Goal: Navigation & Orientation: Locate item on page

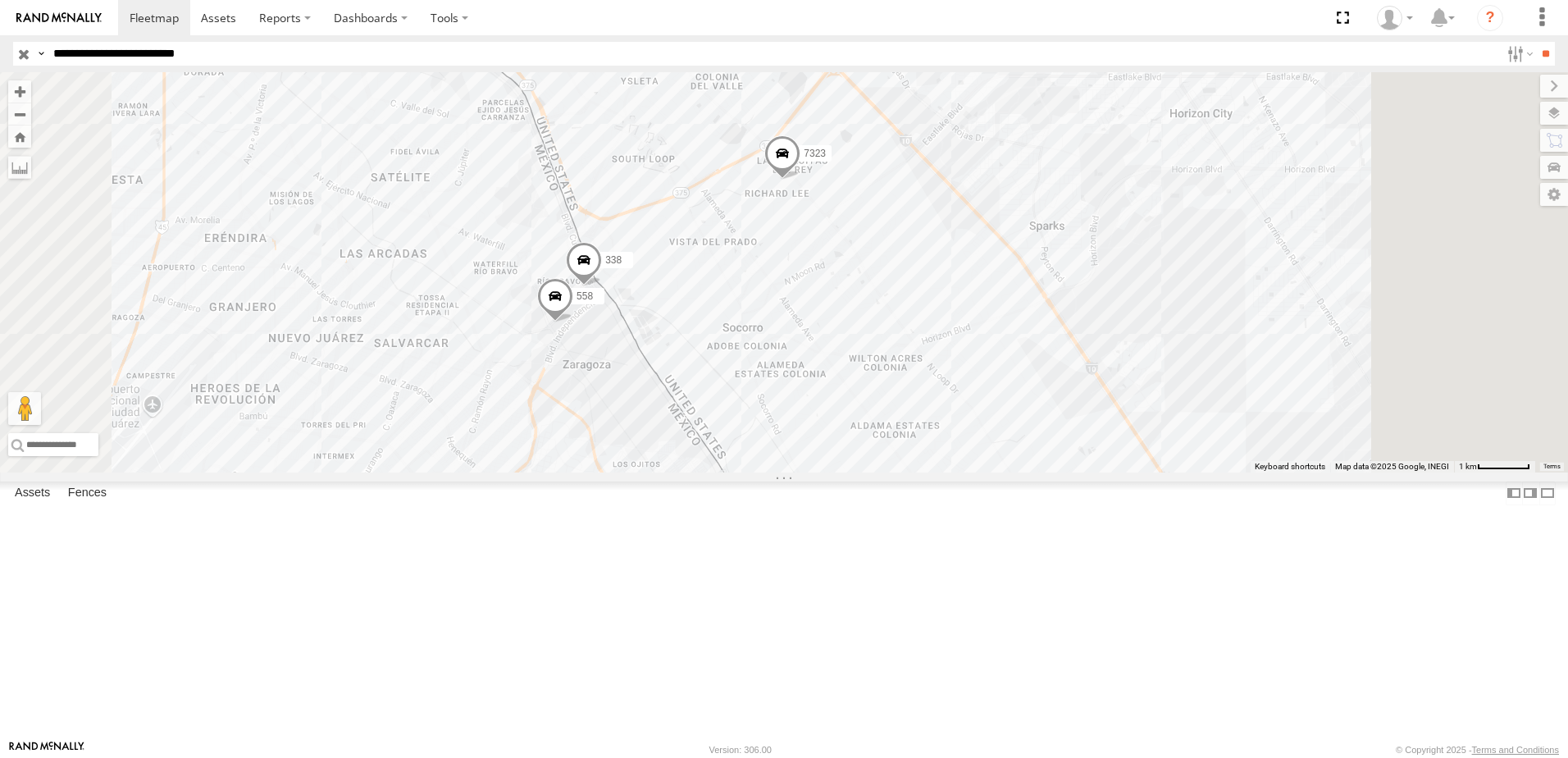
drag, startPoint x: 992, startPoint y: 504, endPoint x: 1023, endPoint y: 494, distance: 32.6
click at [1013, 472] on div "7323 8736 558 338" at bounding box center [784, 272] width 1568 height 400
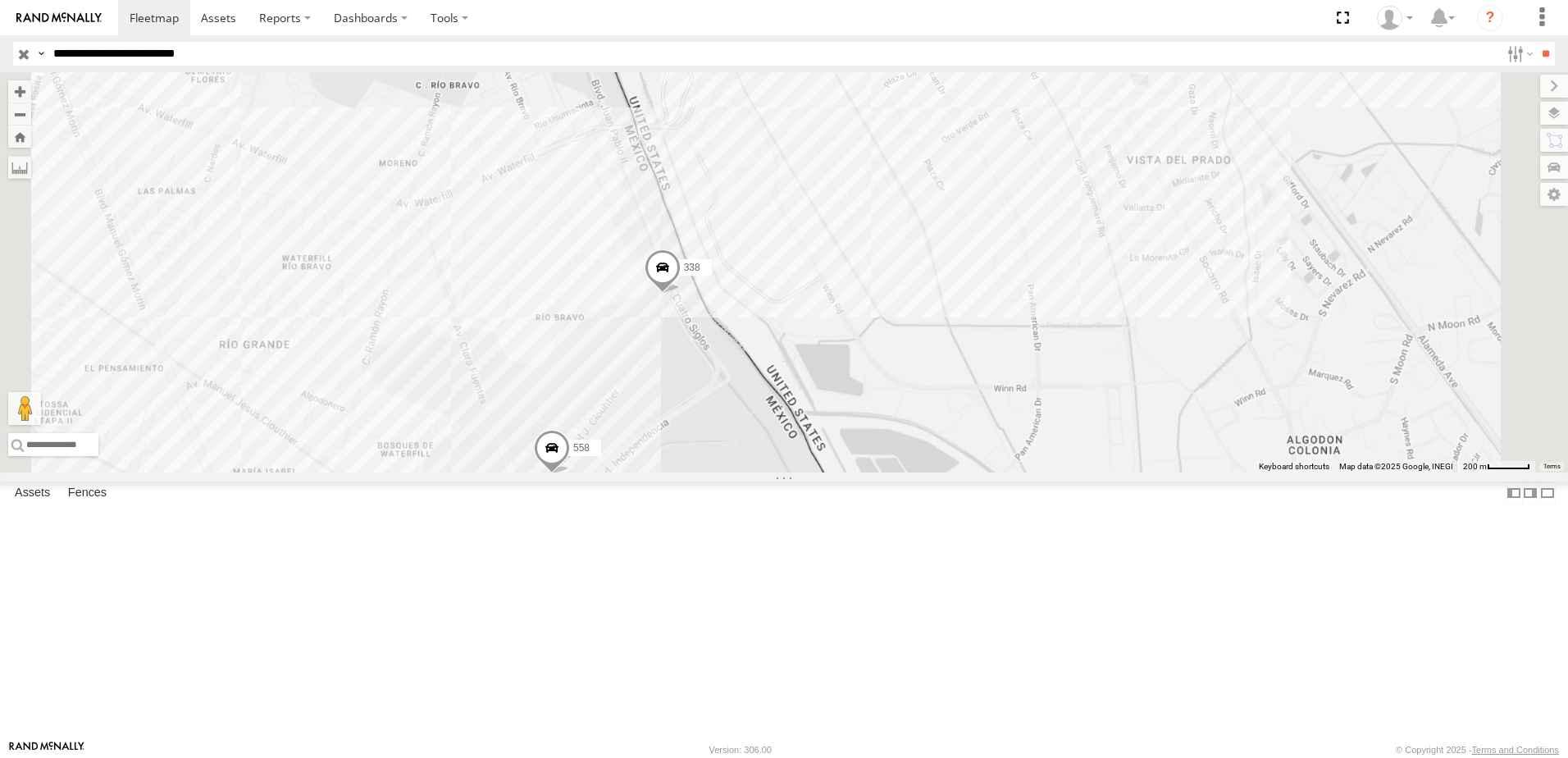
drag, startPoint x: 870, startPoint y: 536, endPoint x: 876, endPoint y: 506, distance: 30.6
click at [876, 472] on div "7323 8736 558 338" at bounding box center [784, 272] width 1568 height 400
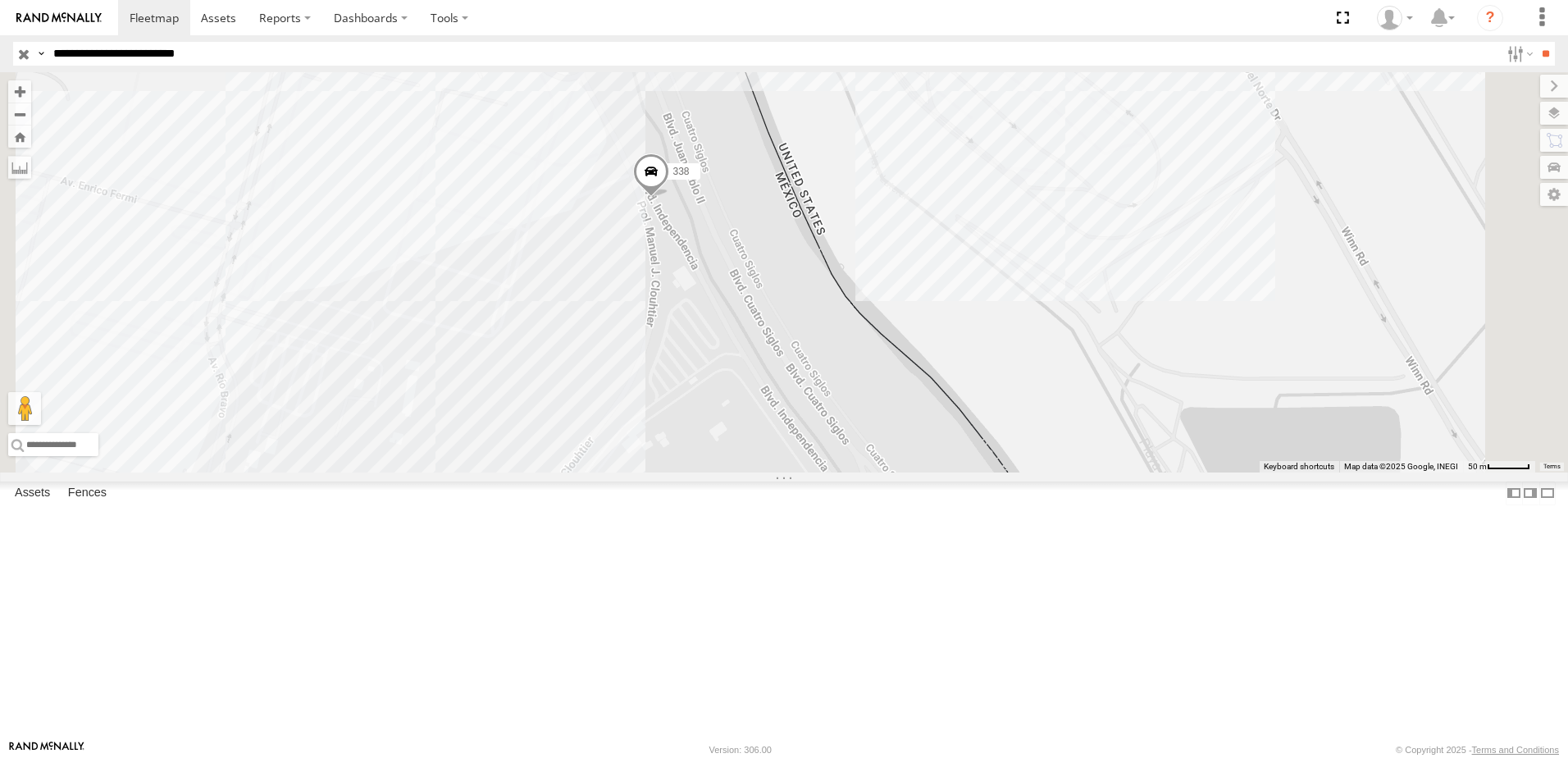
click at [670, 198] on span at bounding box center [651, 176] width 36 height 44
click at [0, 0] on link at bounding box center [0, 0] width 0 height 0
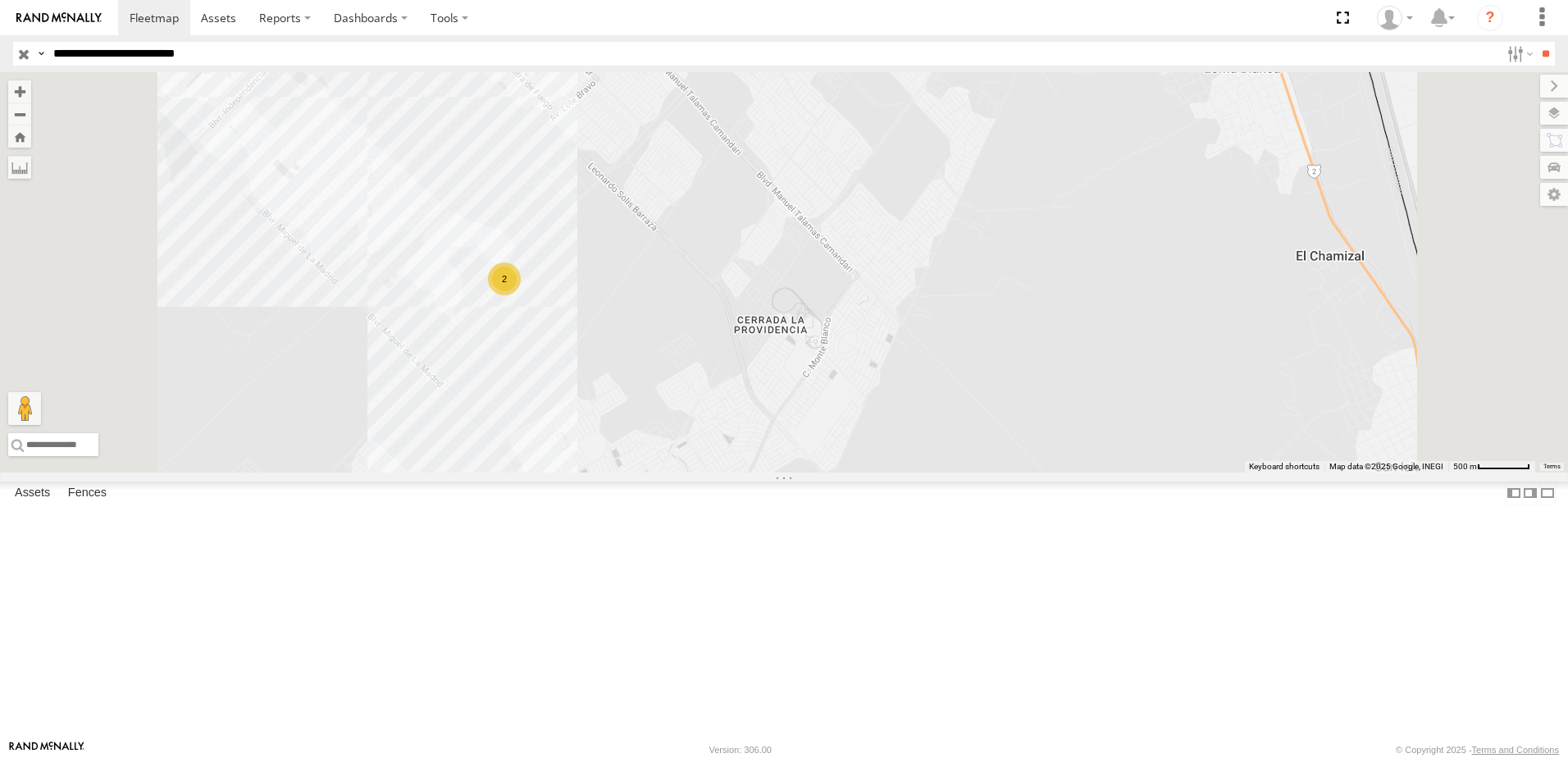
drag, startPoint x: 684, startPoint y: 493, endPoint x: 758, endPoint y: 544, distance: 89.9
click at [741, 472] on div "7323 8736 558 338 2" at bounding box center [784, 272] width 1568 height 400
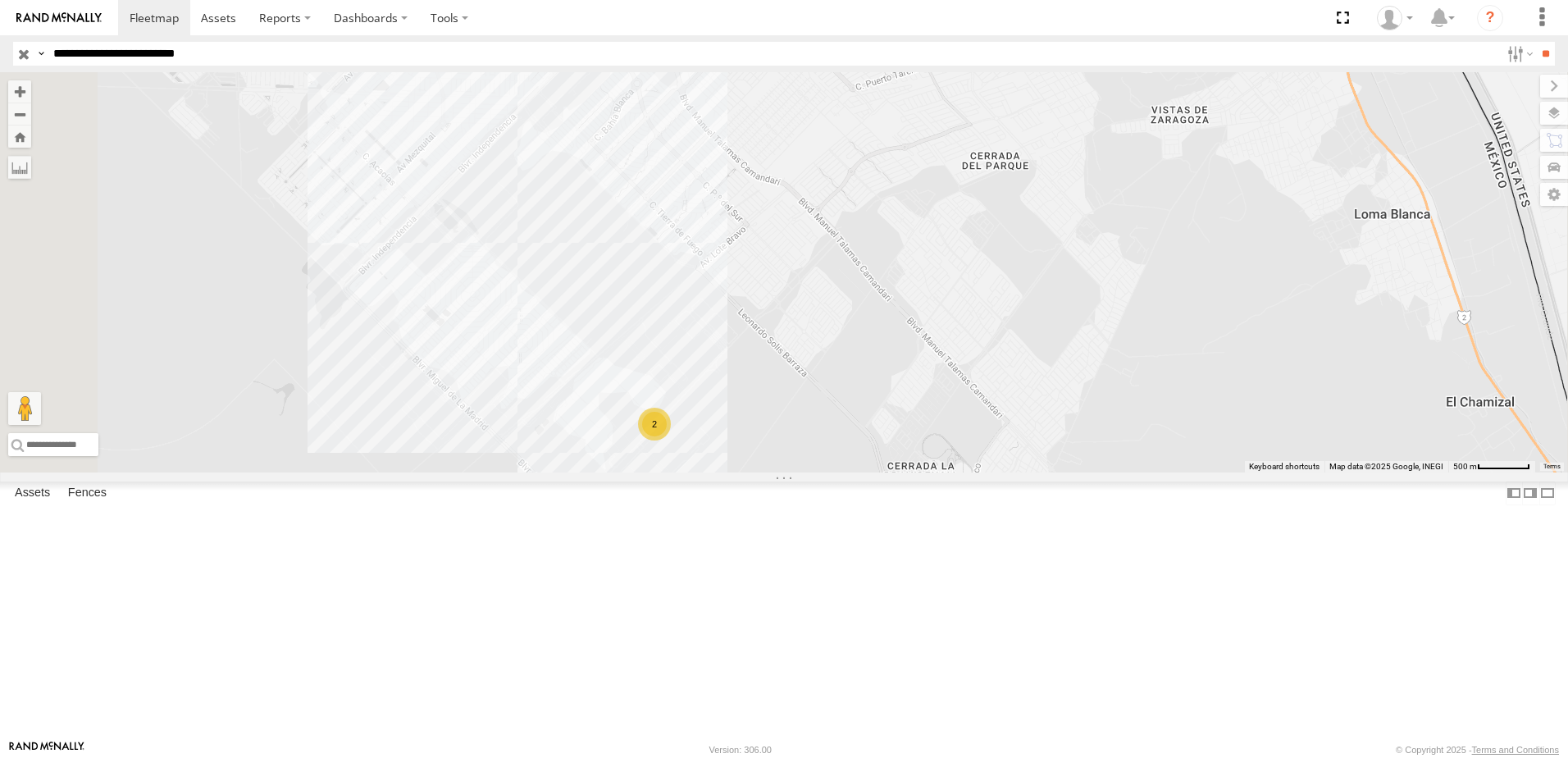
drag, startPoint x: 867, startPoint y: 478, endPoint x: 920, endPoint y: 597, distance: 130.3
click at [904, 472] on div "7323 8736 558 338 2" at bounding box center [784, 272] width 1568 height 400
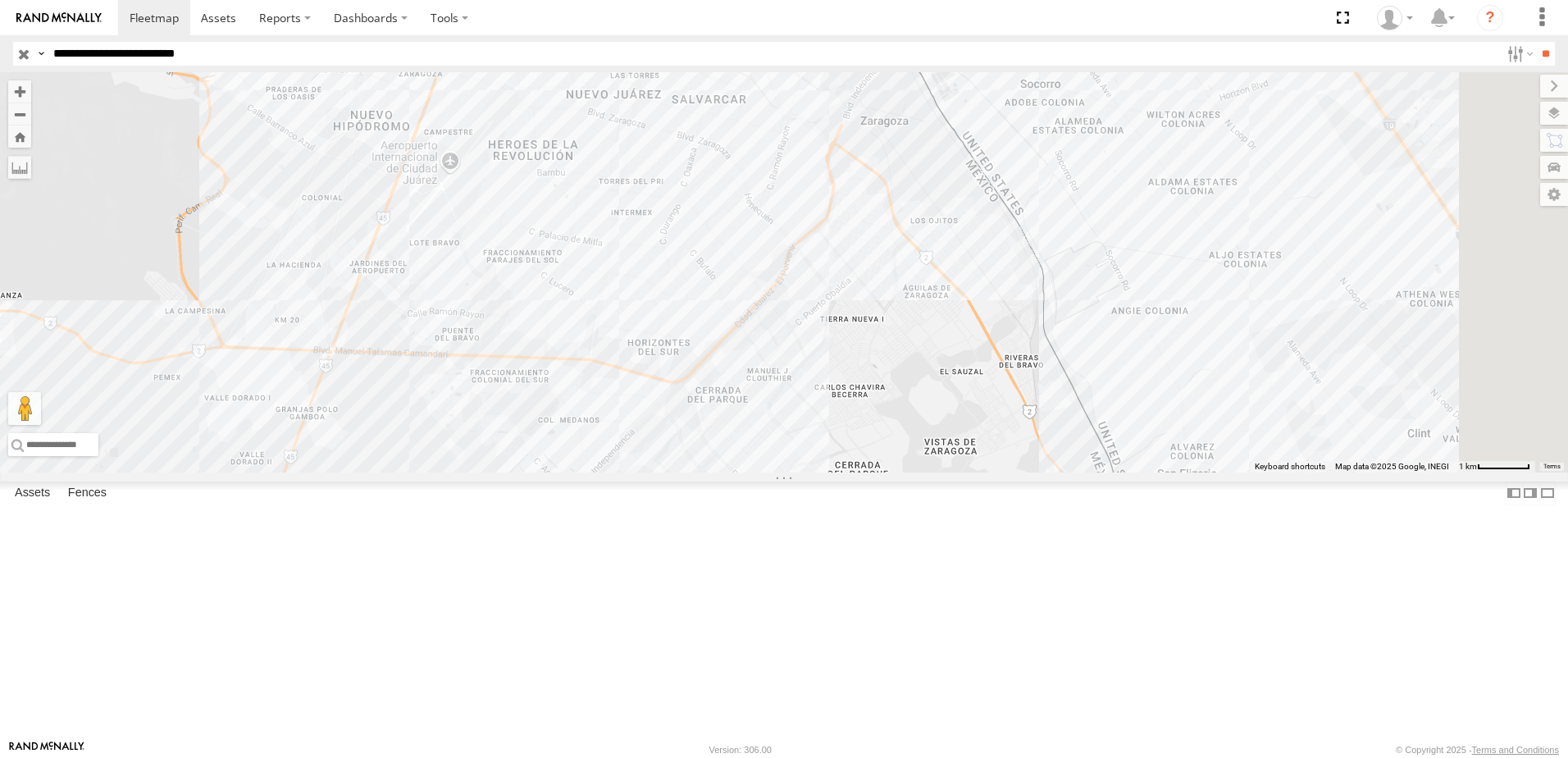
drag, startPoint x: 1106, startPoint y: 504, endPoint x: 1083, endPoint y: 536, distance: 39.4
click at [1098, 472] on div "7323 8736 558 338 2" at bounding box center [784, 272] width 1568 height 400
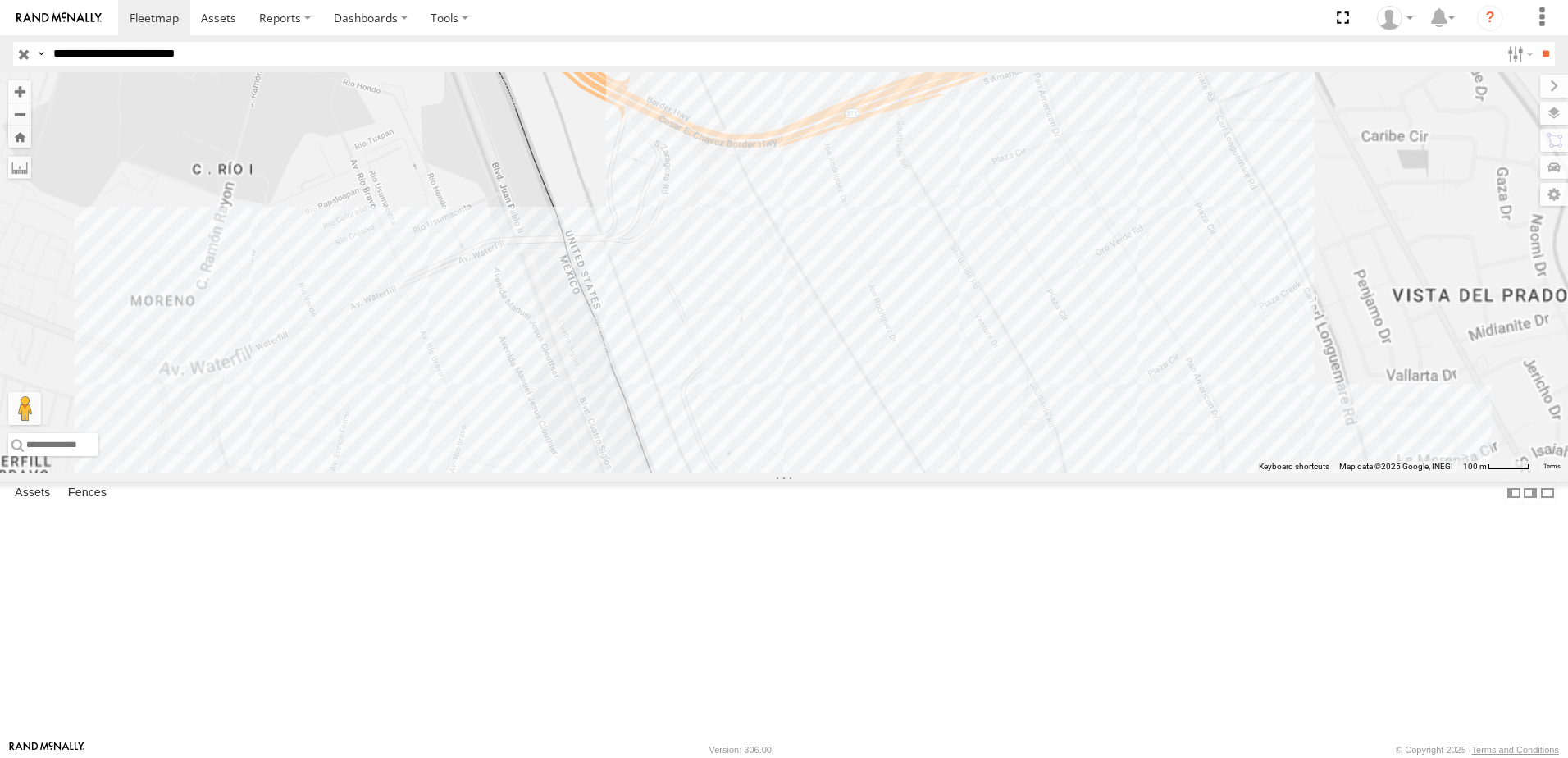
click at [854, 399] on div "558" at bounding box center [784, 272] width 1568 height 400
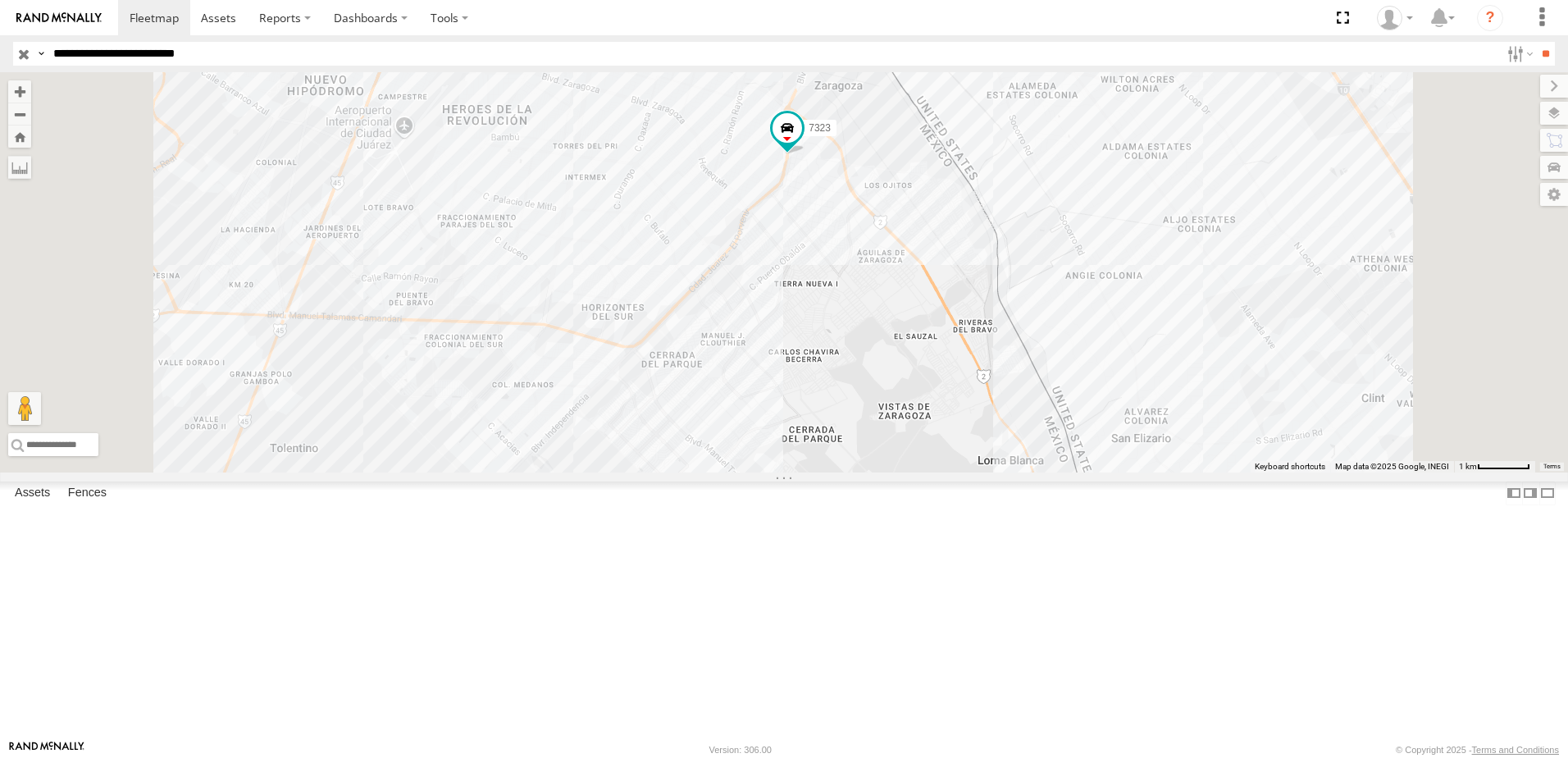
click at [743, 360] on div "2 7323 2" at bounding box center [784, 272] width 1568 height 400
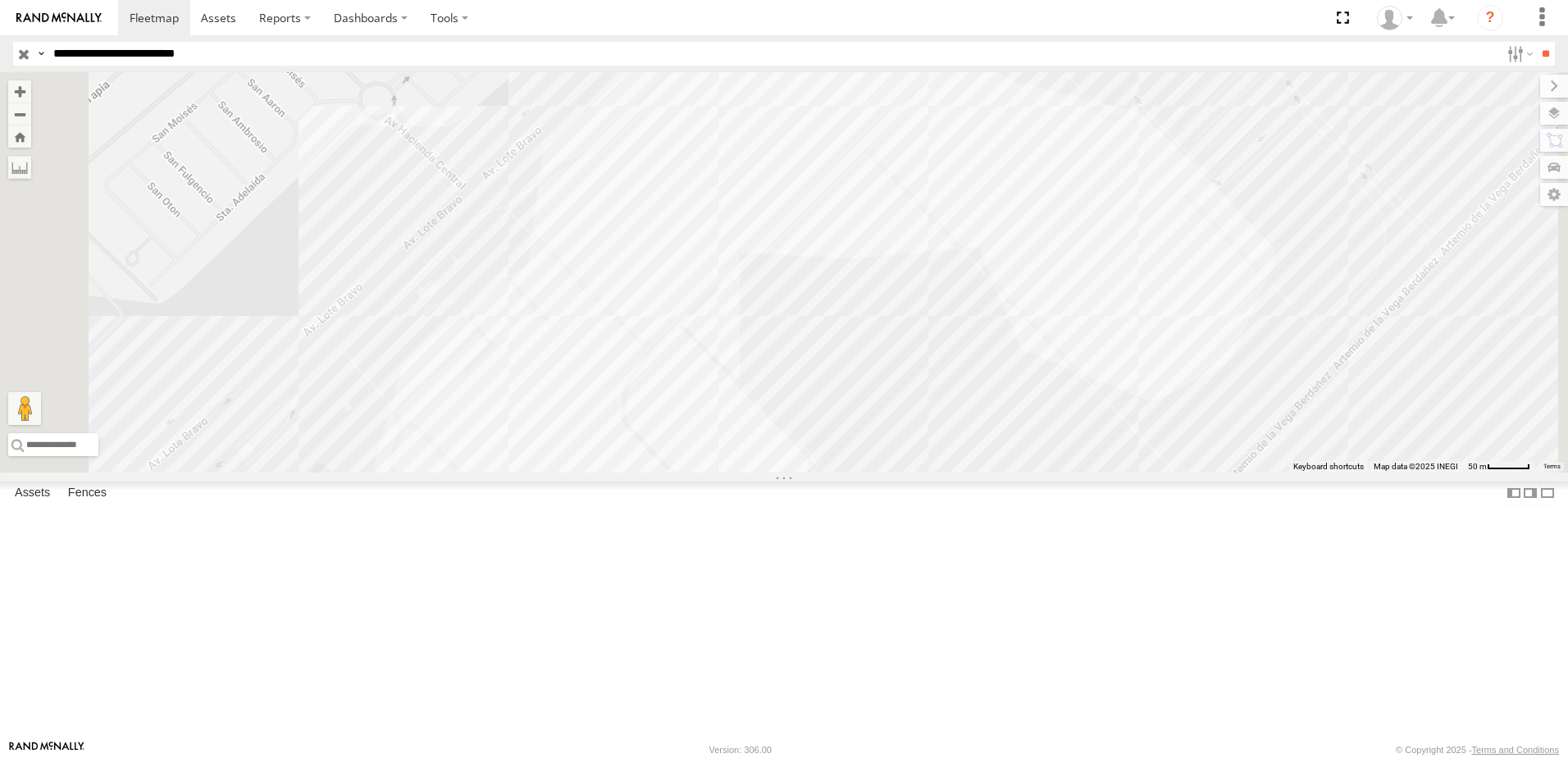
click at [886, 365] on div "7323 2" at bounding box center [784, 272] width 1568 height 400
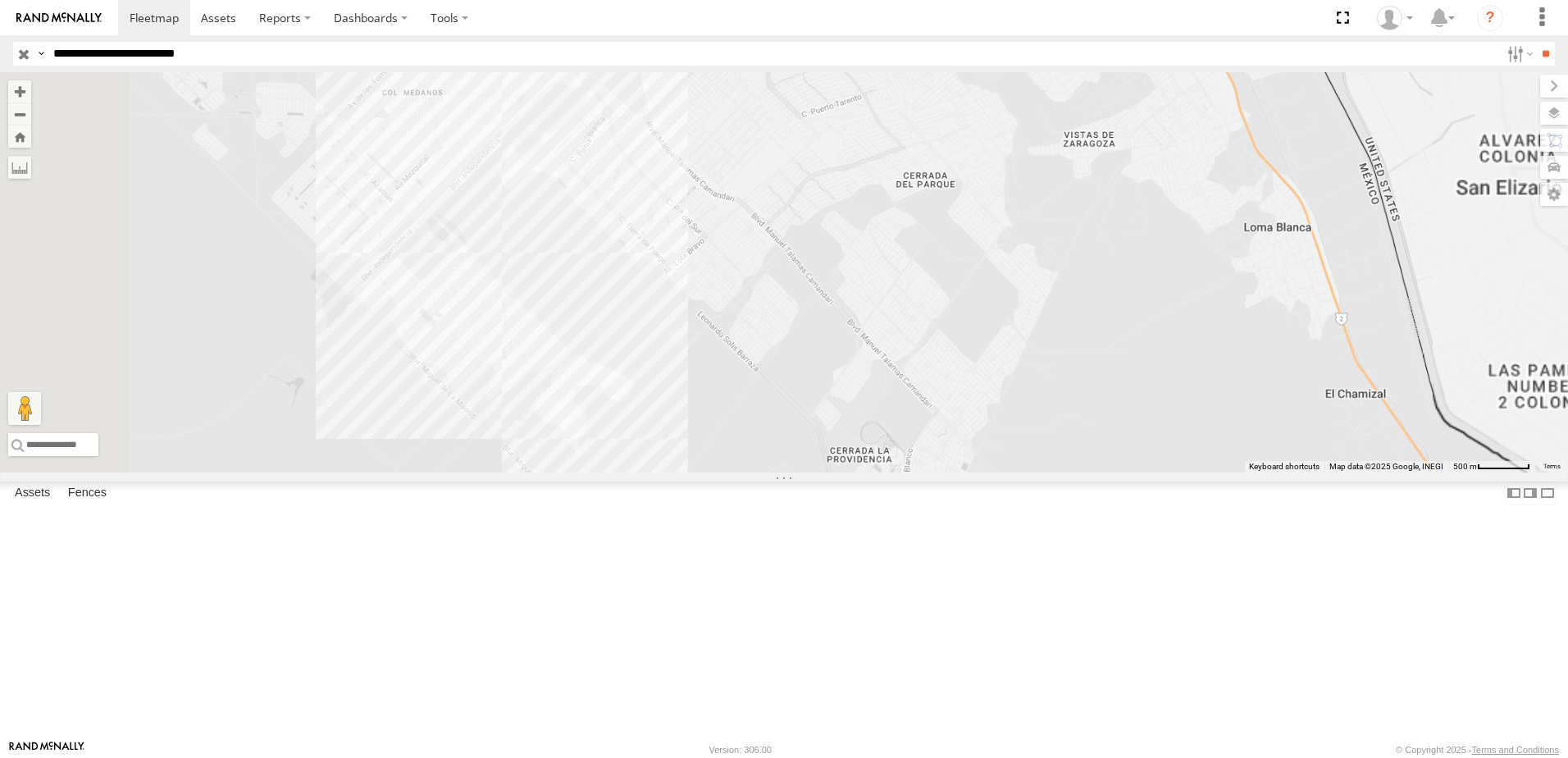
drag, startPoint x: 855, startPoint y: 618, endPoint x: 857, endPoint y: 577, distance: 41.0
click at [858, 472] on div "558 338" at bounding box center [784, 272] width 1568 height 400
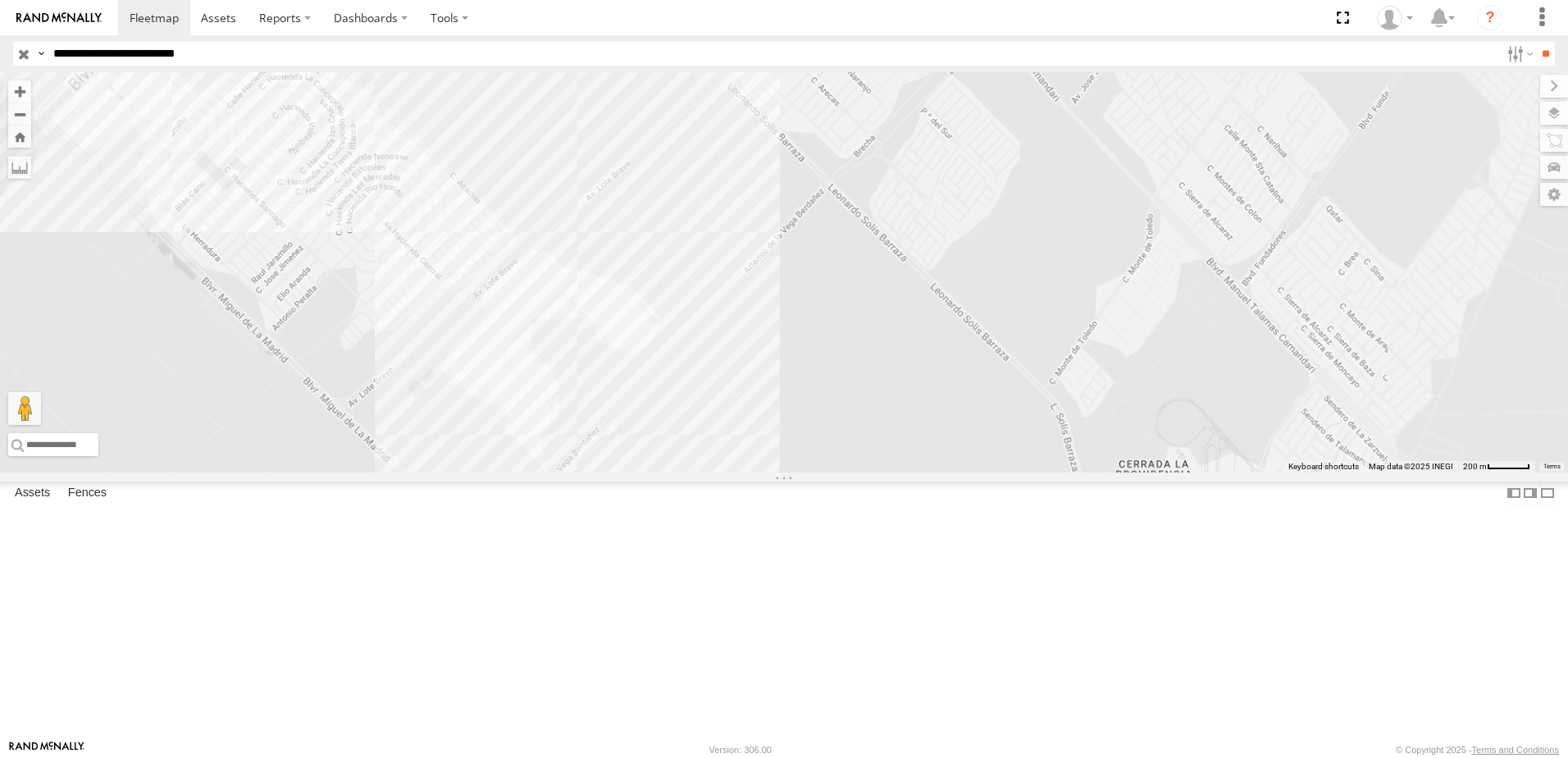
click at [766, 430] on div "[PHONE_NUMBER]" at bounding box center [784, 272] width 1568 height 400
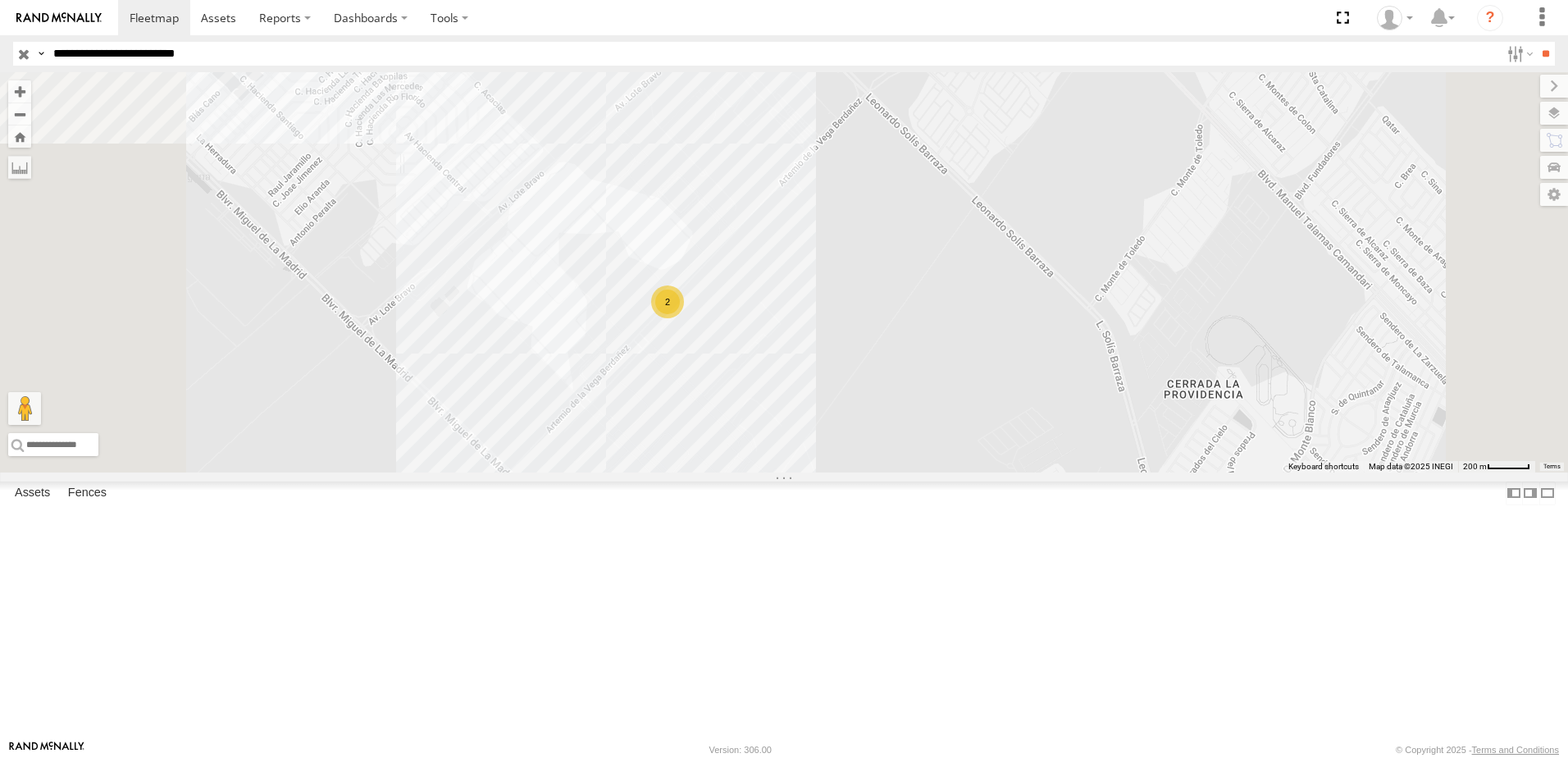
drag, startPoint x: 768, startPoint y: 402, endPoint x: 775, endPoint y: 393, distance: 11.4
click at [775, 393] on div "558 338 8736 2" at bounding box center [784, 272] width 1568 height 400
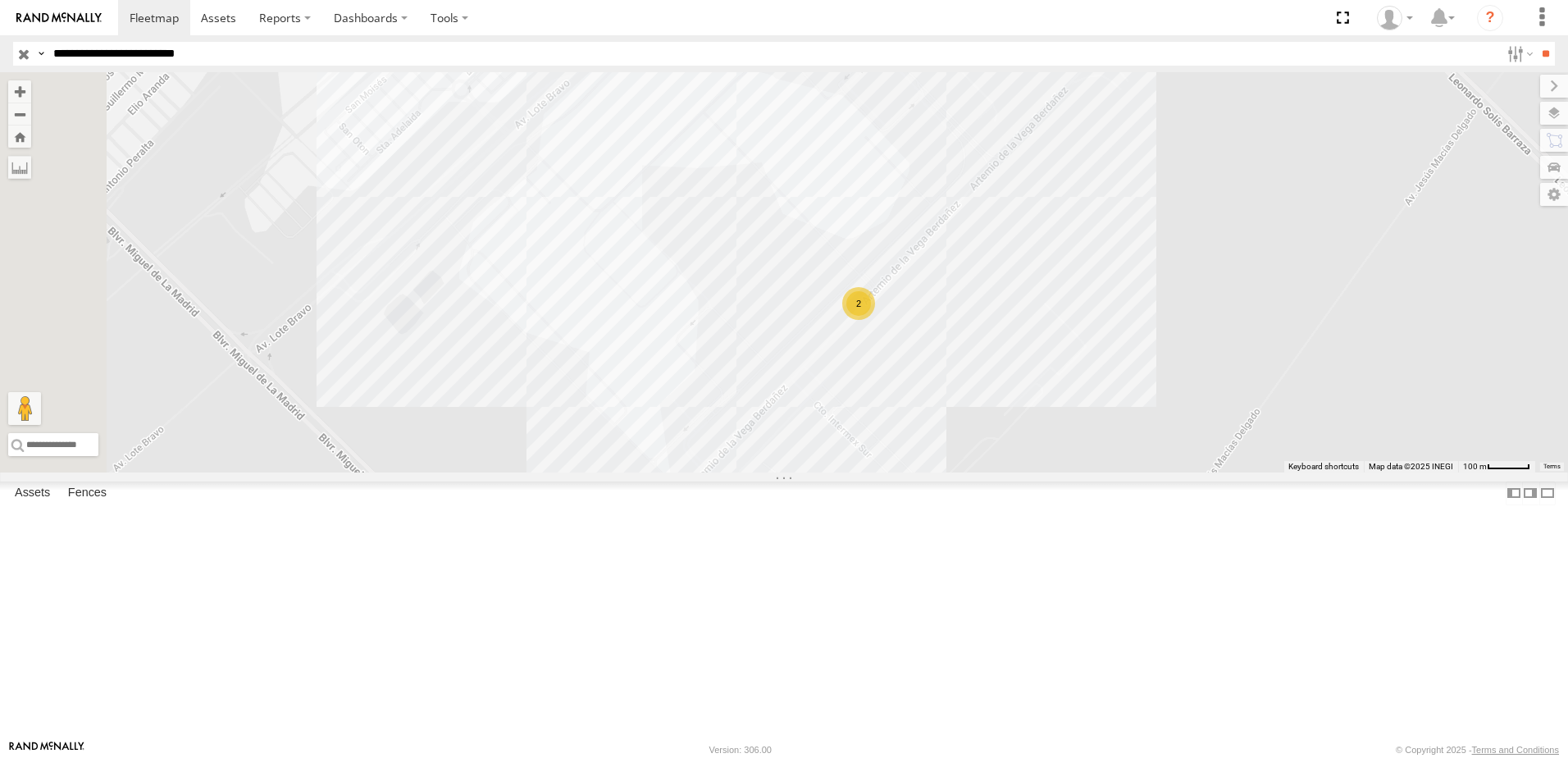
drag, startPoint x: 1080, startPoint y: 621, endPoint x: 1109, endPoint y: 590, distance: 42.4
click at [1109, 472] on div "558 338 8736 2" at bounding box center [784, 272] width 1568 height 400
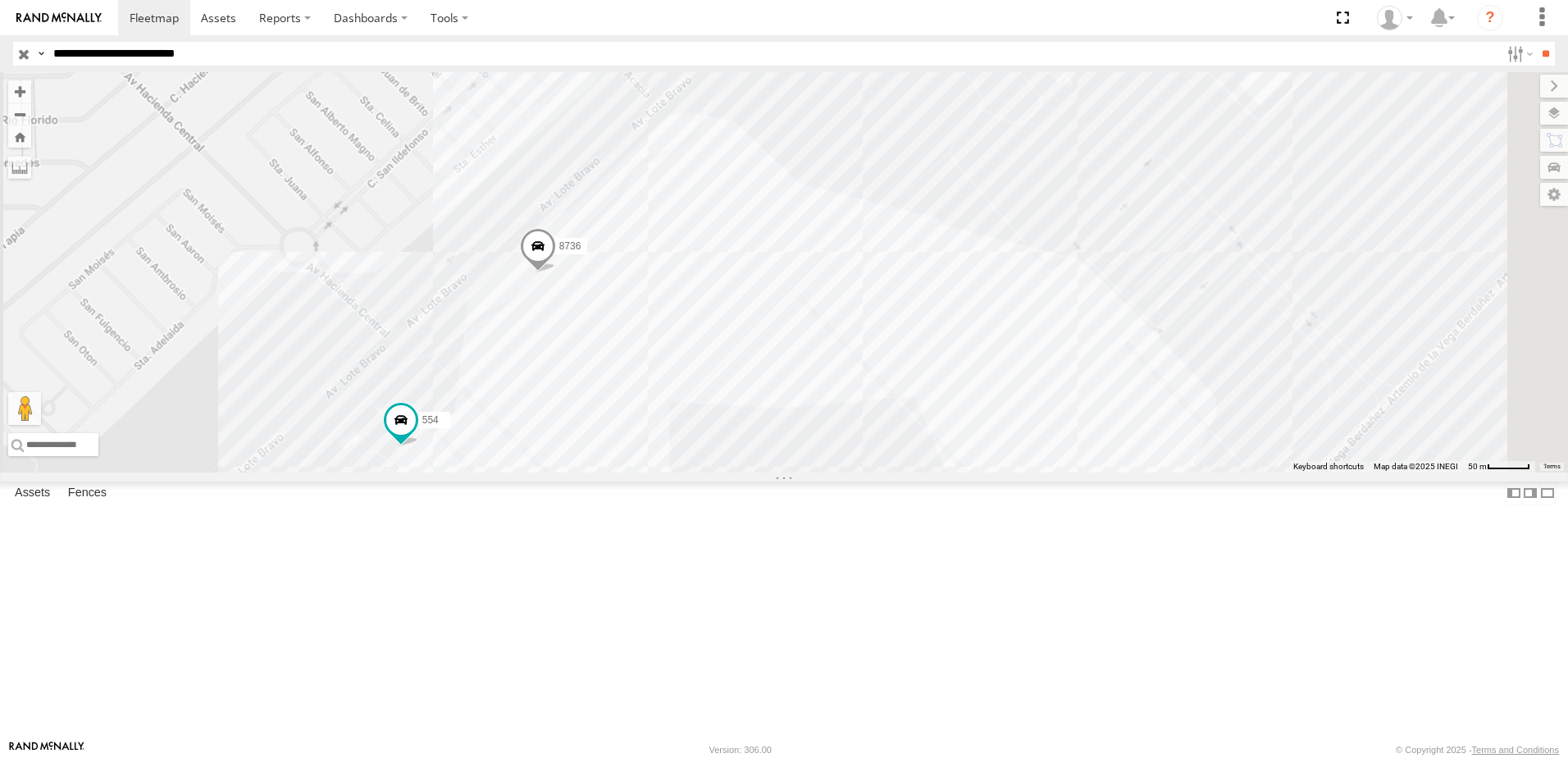
drag, startPoint x: 716, startPoint y: 550, endPoint x: 743, endPoint y: 516, distance: 43.4
click at [733, 472] on div "690 7323 8736 558 338 554" at bounding box center [784, 272] width 1568 height 400
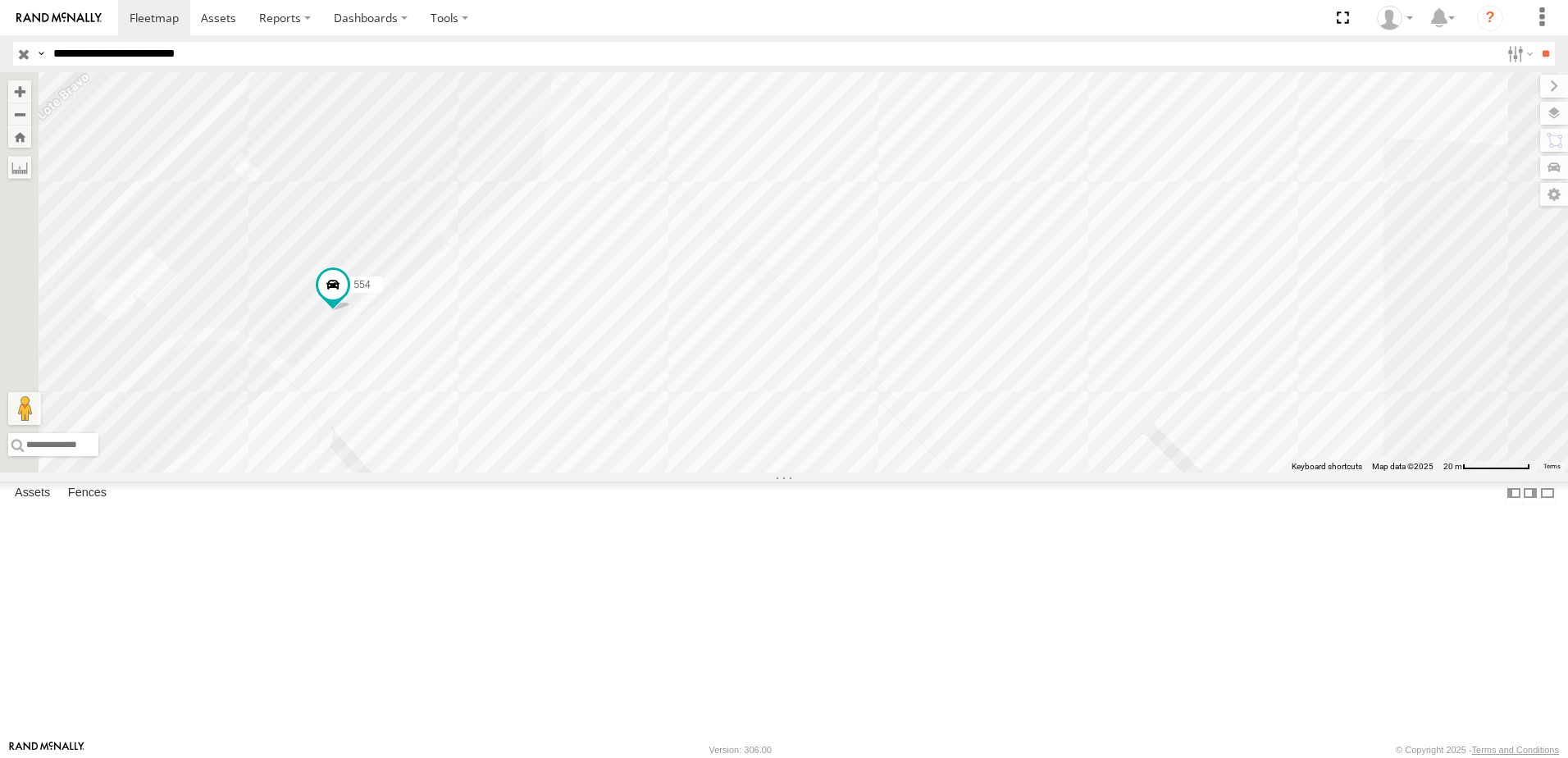
drag, startPoint x: 750, startPoint y: 429, endPoint x: 733, endPoint y: 486, distance: 59.5
click at [738, 472] on div "690 7323 8736 558 338 554" at bounding box center [784, 272] width 1568 height 400
drag, startPoint x: 743, startPoint y: 527, endPoint x: 775, endPoint y: 483, distance: 54.4
click at [773, 472] on div "690 7323 8736 558 338 554" at bounding box center [784, 272] width 1568 height 400
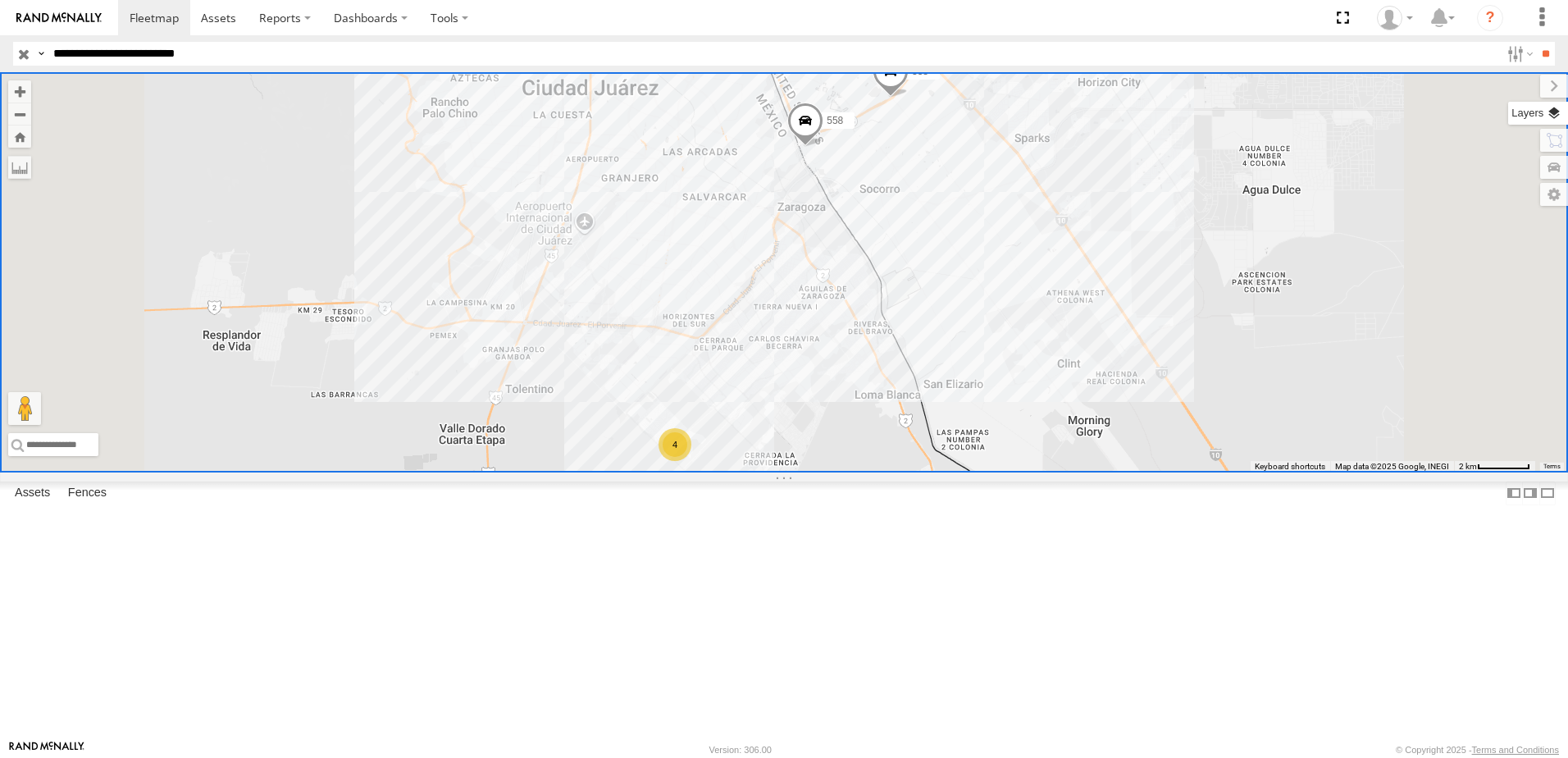
click at [1557, 121] on label at bounding box center [1538, 113] width 60 height 23
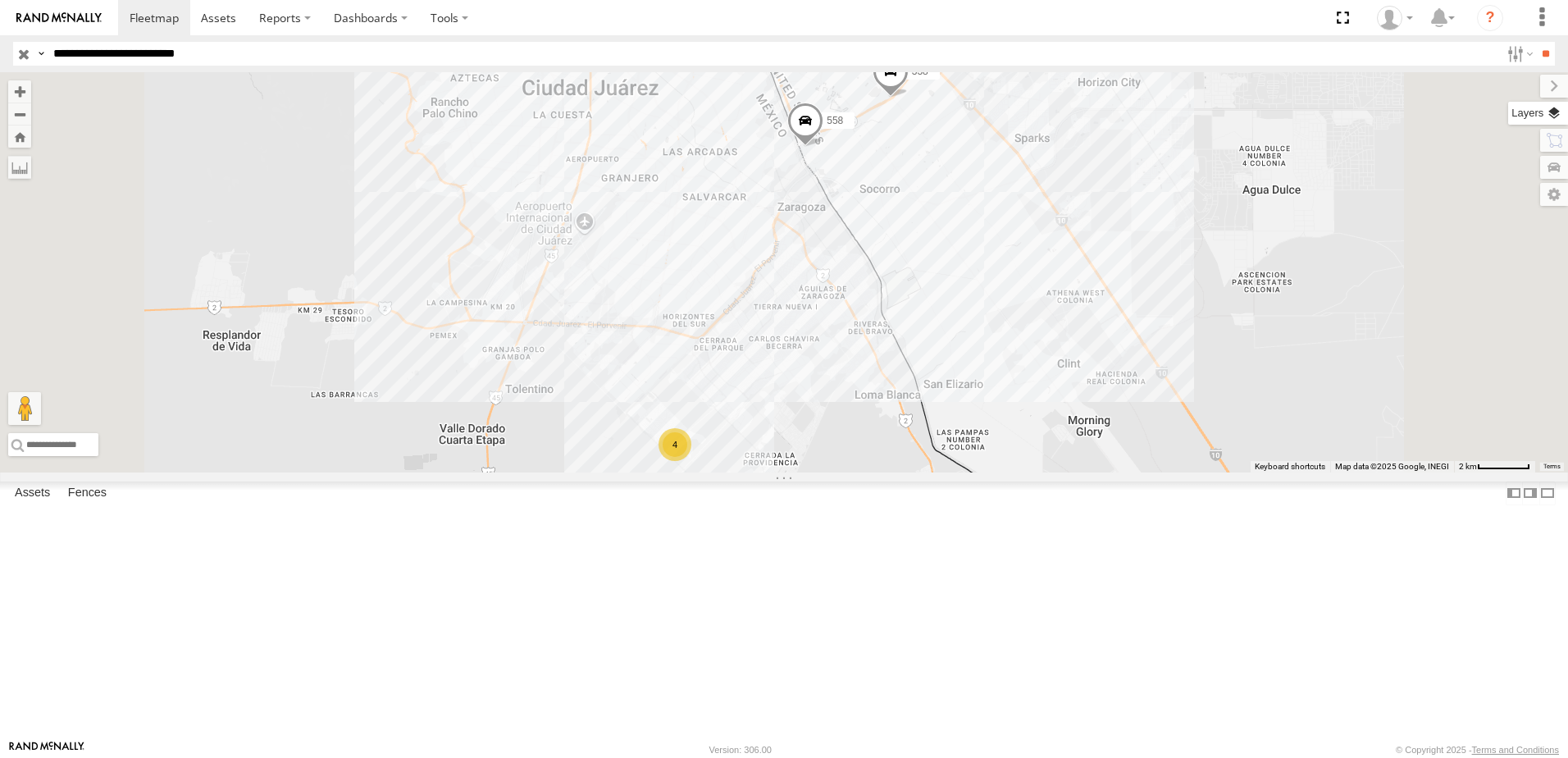
click at [1508, 107] on label at bounding box center [1538, 113] width 60 height 23
click at [0, 0] on span "Basemaps" at bounding box center [0, 0] width 0 height 0
click at [0, 0] on span "Satellite" at bounding box center [0, 0] width 0 height 0
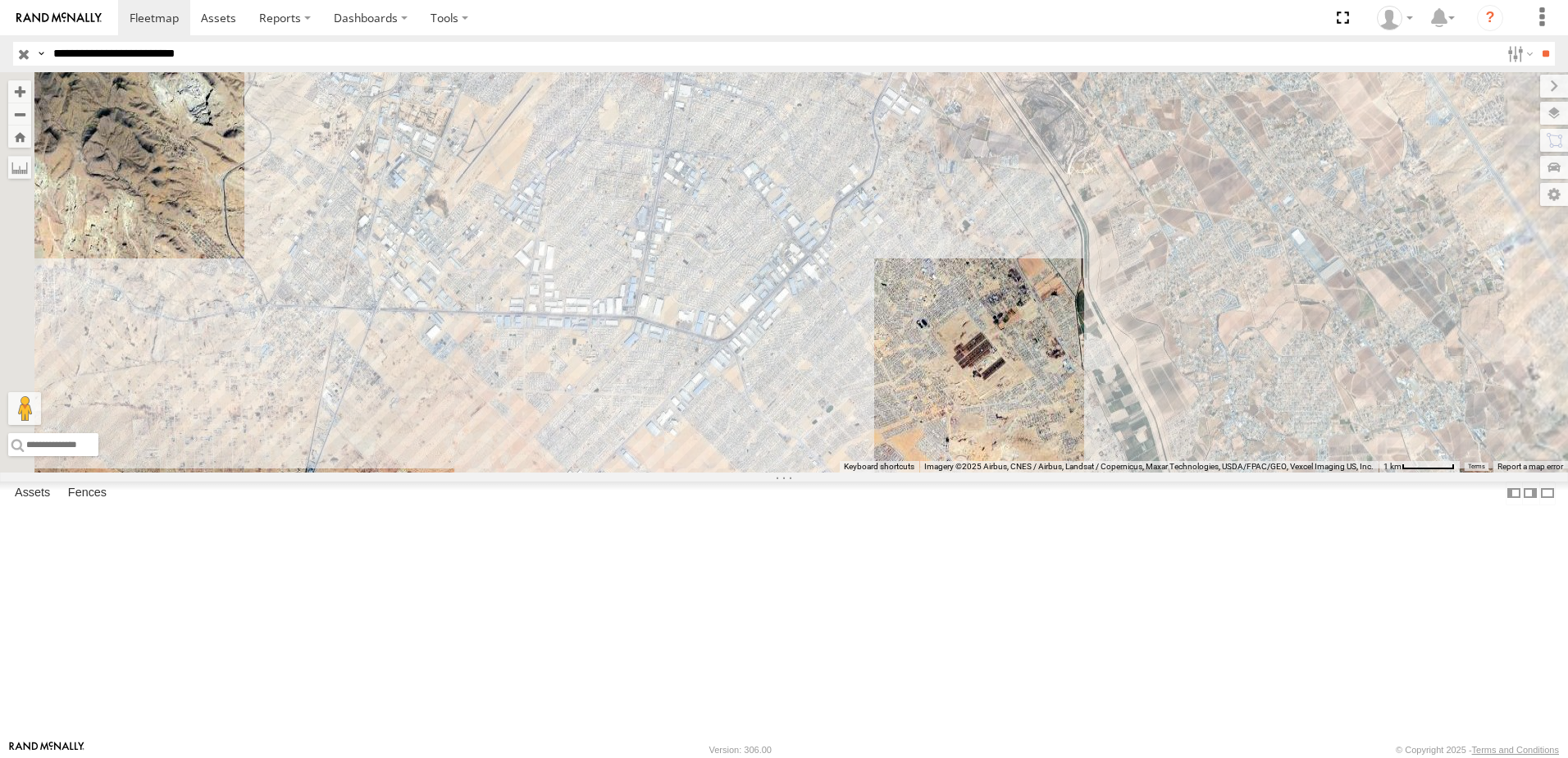
drag, startPoint x: 891, startPoint y: 431, endPoint x: 891, endPoint y: 403, distance: 28.0
click at [891, 403] on div "558 338 3 7323" at bounding box center [784, 272] width 1568 height 400
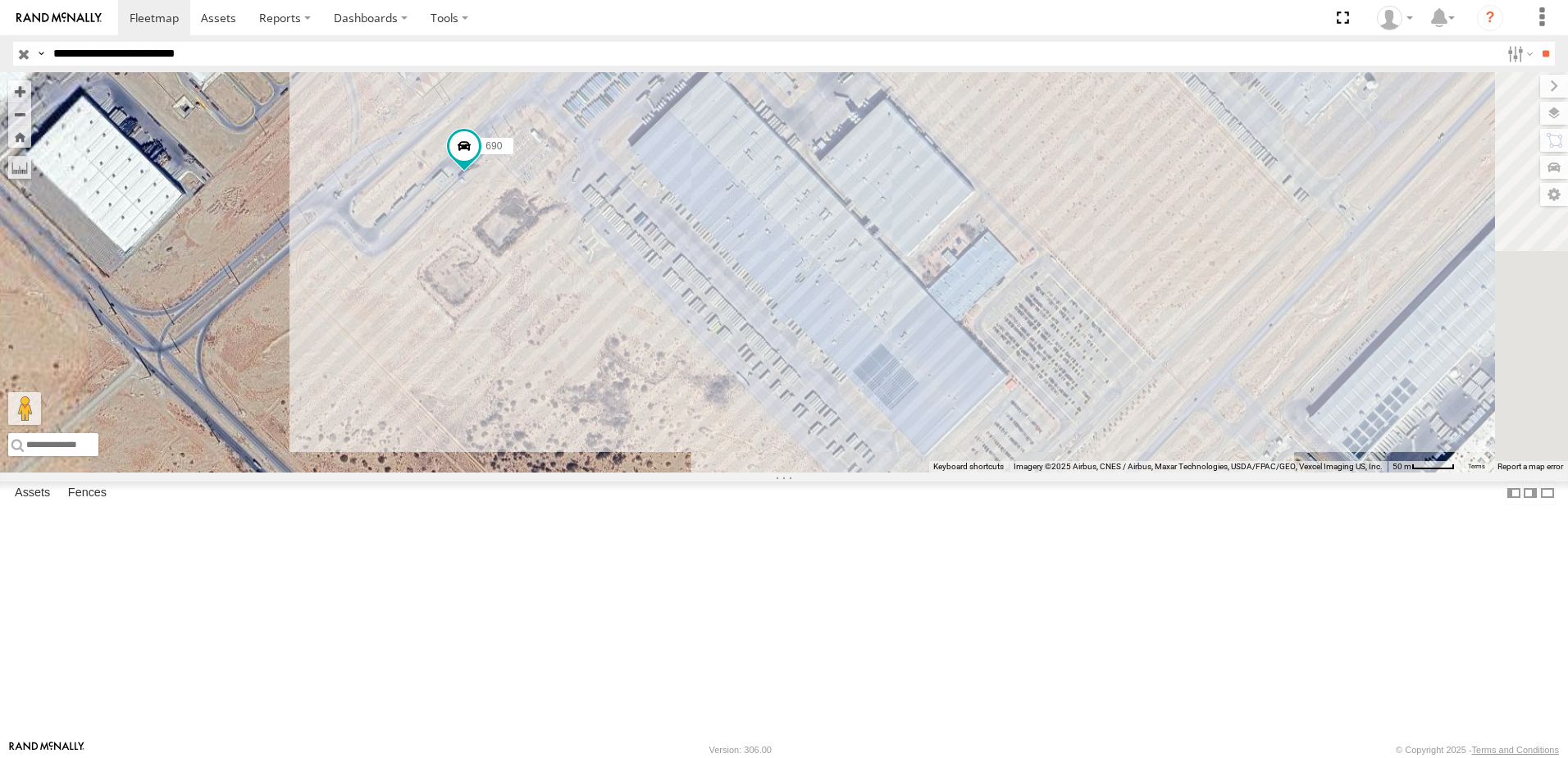
drag, startPoint x: 993, startPoint y: 234, endPoint x: 1005, endPoint y: 320, distance: 86.8
click at [1006, 311] on div "558 338 7323 690 8736 554" at bounding box center [784, 272] width 1568 height 400
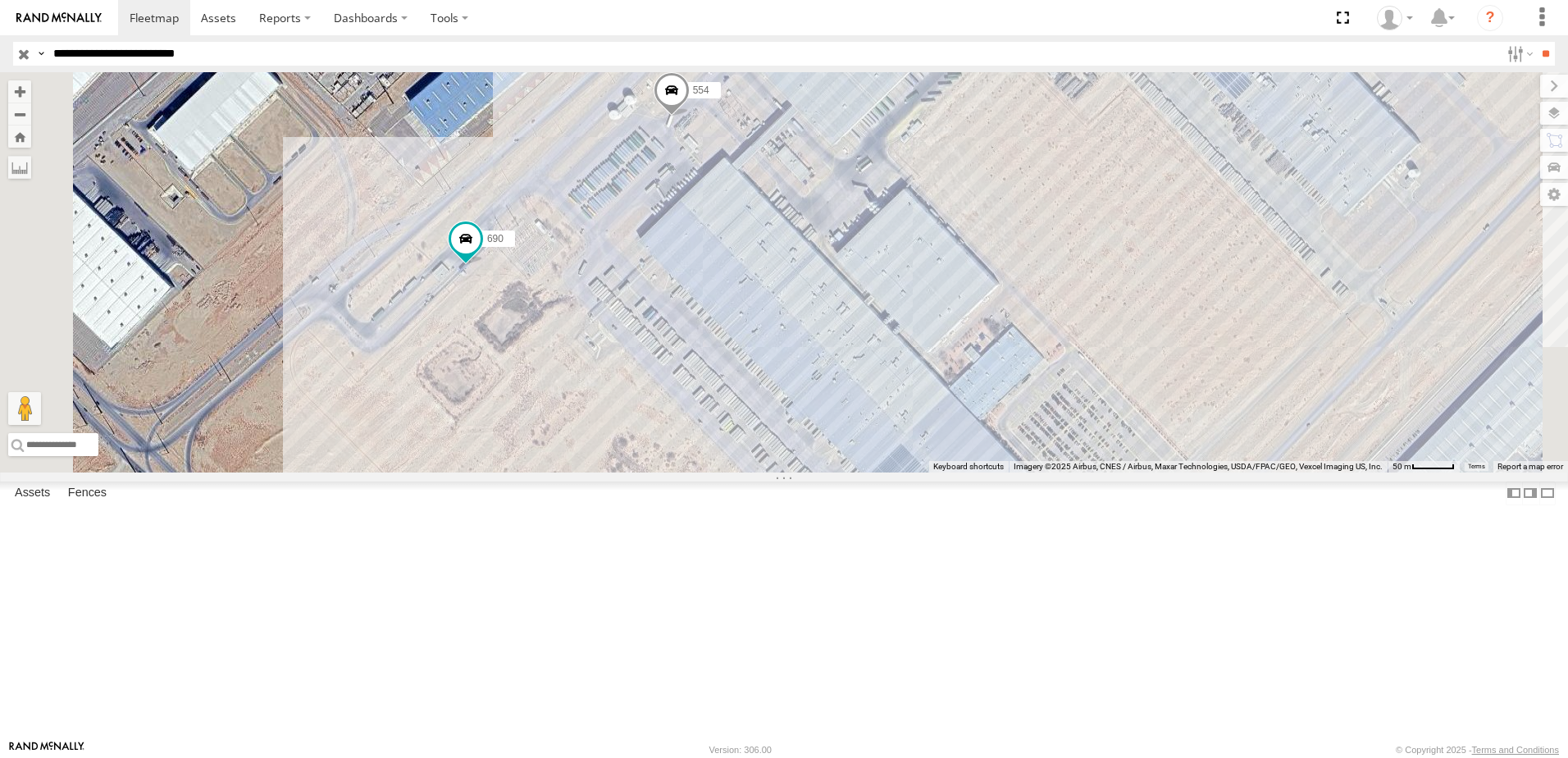
drag, startPoint x: 948, startPoint y: 325, endPoint x: 949, endPoint y: 333, distance: 8.1
click at [949, 332] on div "558 338 7323 690 8736 554" at bounding box center [784, 272] width 1568 height 400
